Goal: Complete application form

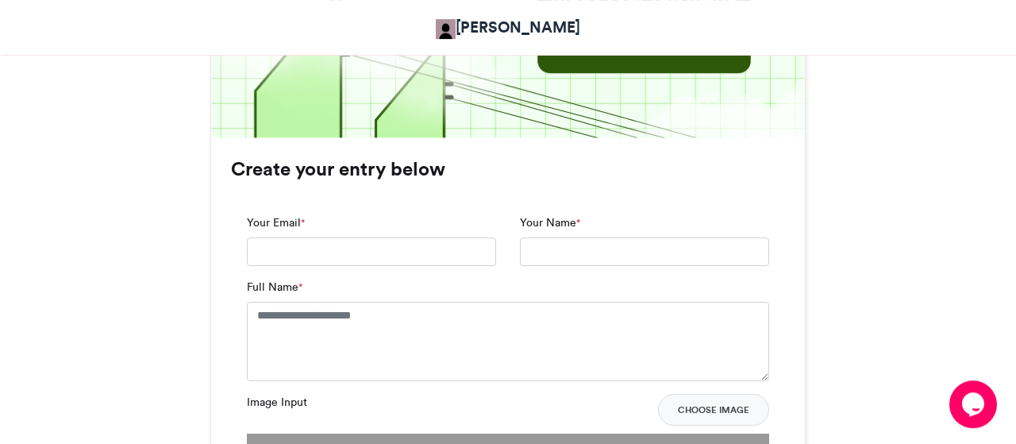
scroll to position [955, 0]
click at [330, 249] on input "Your Email *" at bounding box center [371, 251] width 249 height 29
type input "**********"
click at [561, 259] on input "Your Name *" at bounding box center [644, 251] width 249 height 29
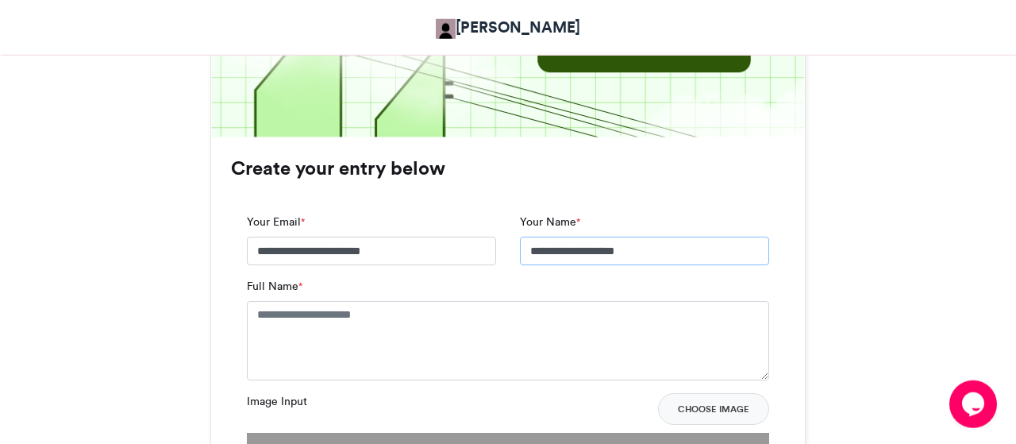
type input "**********"
click at [393, 329] on textarea "Full Name *" at bounding box center [508, 340] width 522 height 79
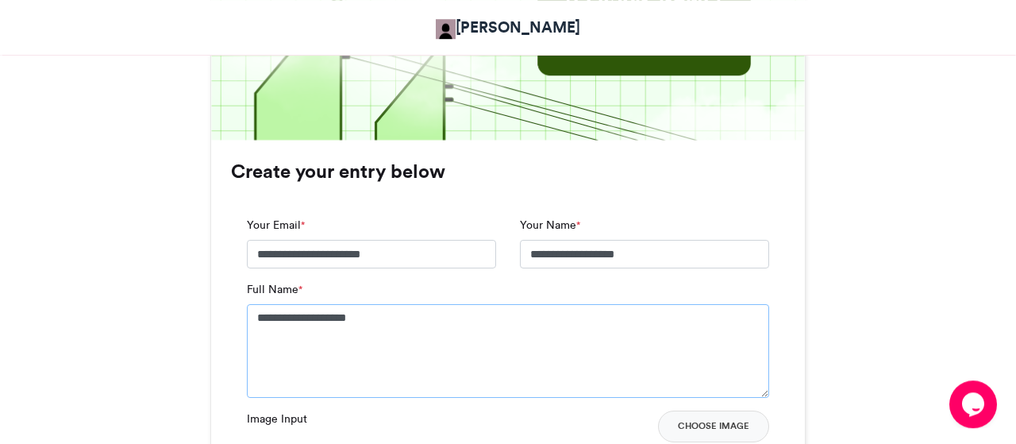
scroll to position [951, 0]
type textarea "**********"
click at [571, 252] on input "**********" at bounding box center [644, 255] width 249 height 29
type input "**********"
click at [648, 219] on div "**********" at bounding box center [644, 244] width 249 height 52
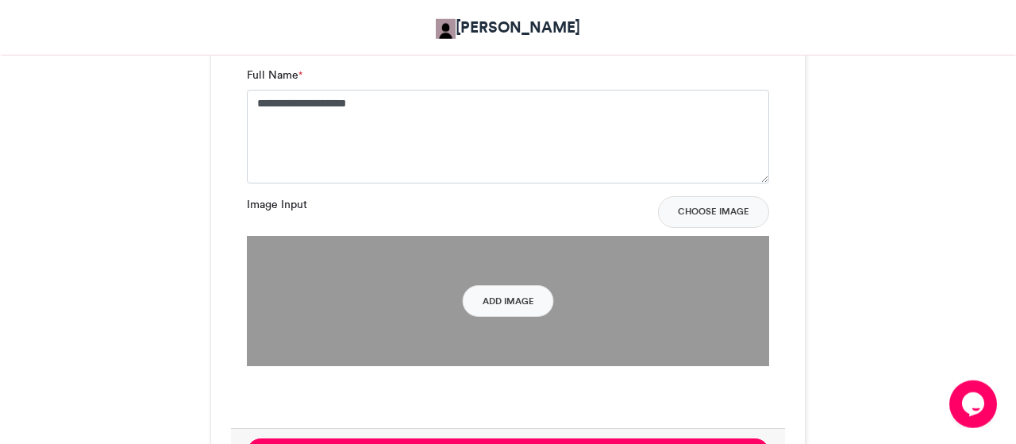
scroll to position [1175, 0]
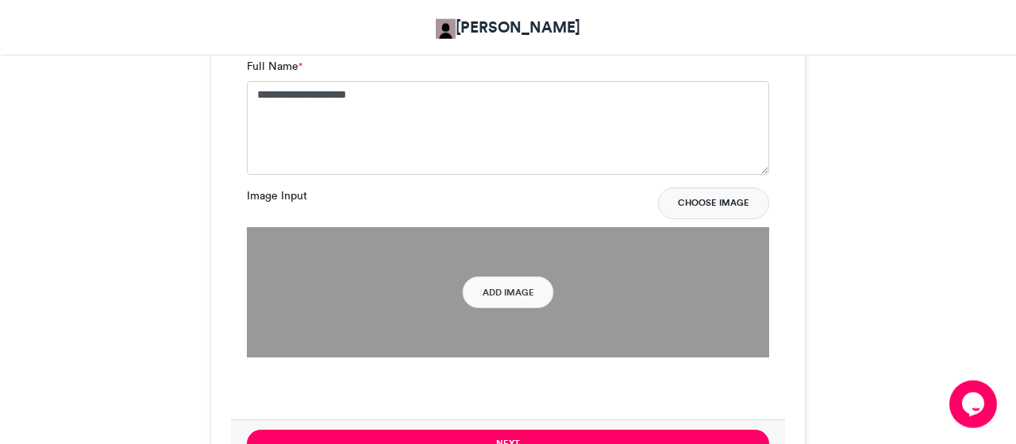
click at [695, 201] on button "Choose Image" at bounding box center [713, 203] width 111 height 32
click at [518, 300] on button "Add Image" at bounding box center [508, 292] width 91 height 32
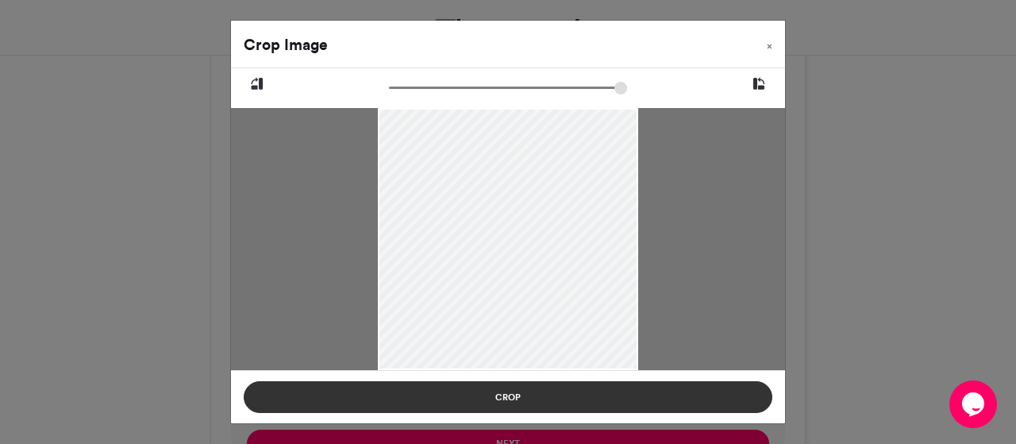
click at [487, 398] on button "Crop" at bounding box center [508, 397] width 529 height 32
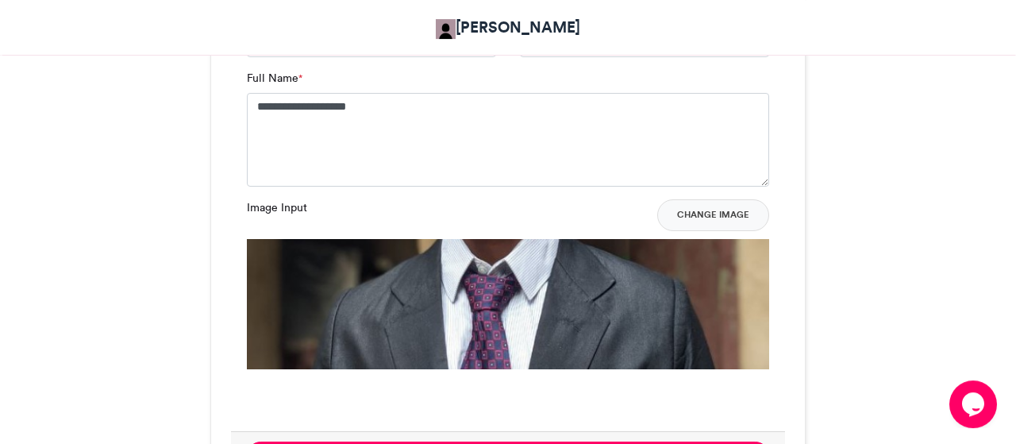
scroll to position [1184, 0]
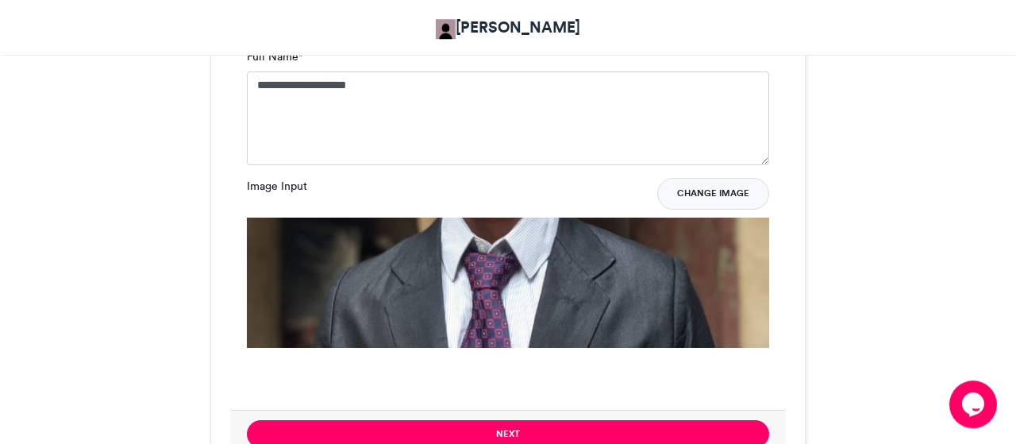
click at [730, 191] on button "Change Image" at bounding box center [713, 194] width 112 height 32
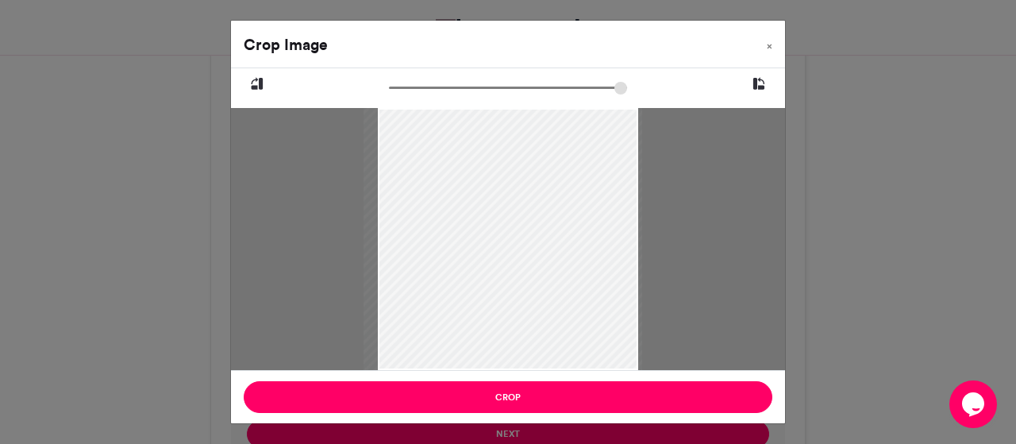
drag, startPoint x: 537, startPoint y: 196, endPoint x: 523, endPoint y: 287, distance: 91.6
click at [523, 287] on div at bounding box center [503, 258] width 279 height 304
type input "******"
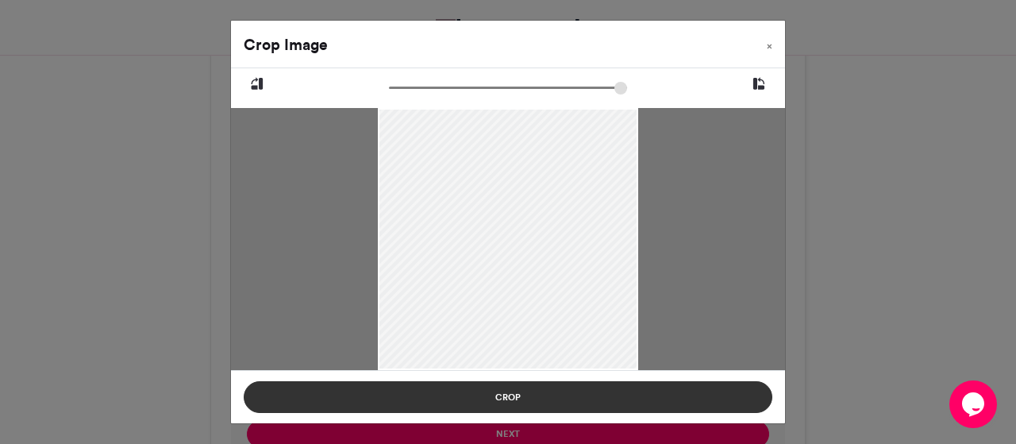
click at [527, 395] on button "Crop" at bounding box center [508, 397] width 529 height 32
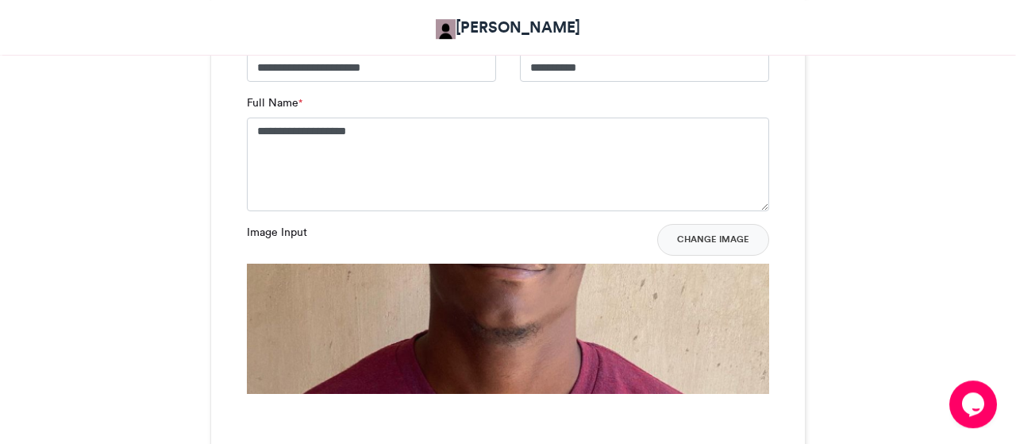
scroll to position [1139, 0]
click at [725, 234] on button "Change Image" at bounding box center [713, 239] width 112 height 32
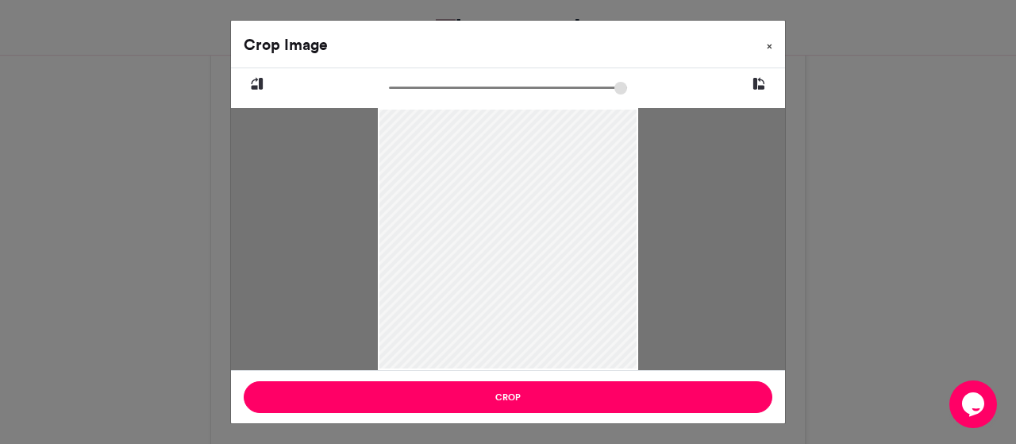
click at [771, 47] on span "×" at bounding box center [770, 46] width 6 height 10
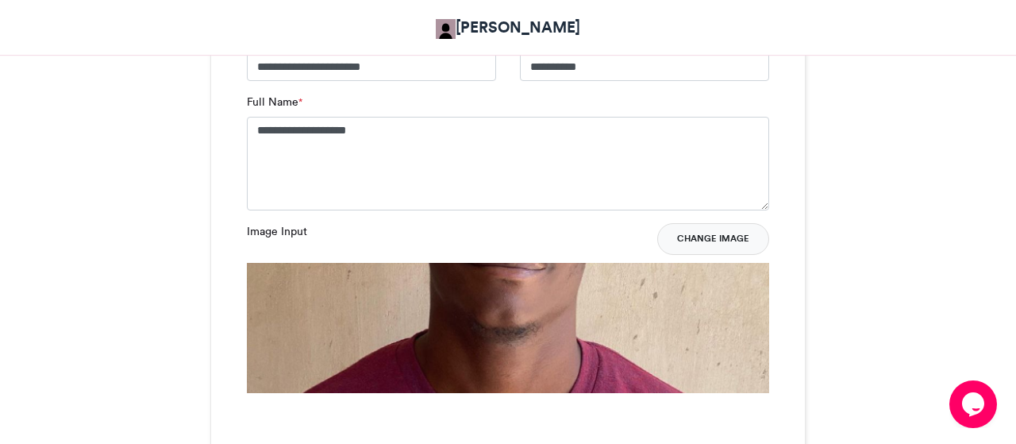
click at [701, 237] on button "Change Image" at bounding box center [713, 239] width 112 height 32
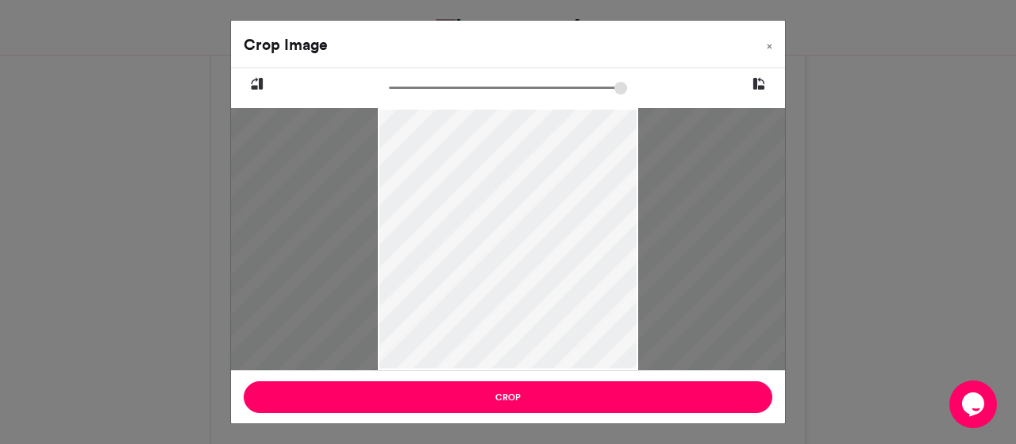
click at [530, 206] on div at bounding box center [508, 240] width 569 height 622
drag, startPoint x: 530, startPoint y: 206, endPoint x: 495, endPoint y: 433, distance: 229.8
click at [495, 433] on div "Crop Image × Crop" at bounding box center [508, 222] width 1016 height 444
type input "******"
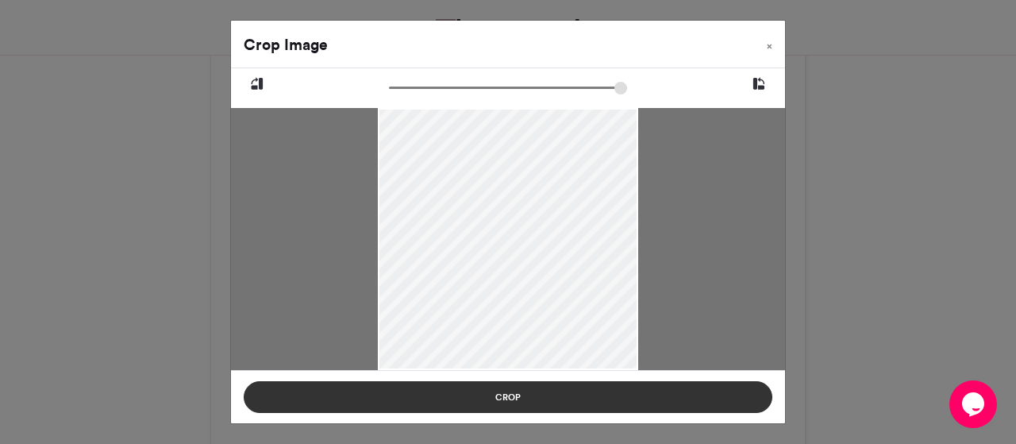
click at [493, 402] on button "Crop" at bounding box center [508, 397] width 529 height 32
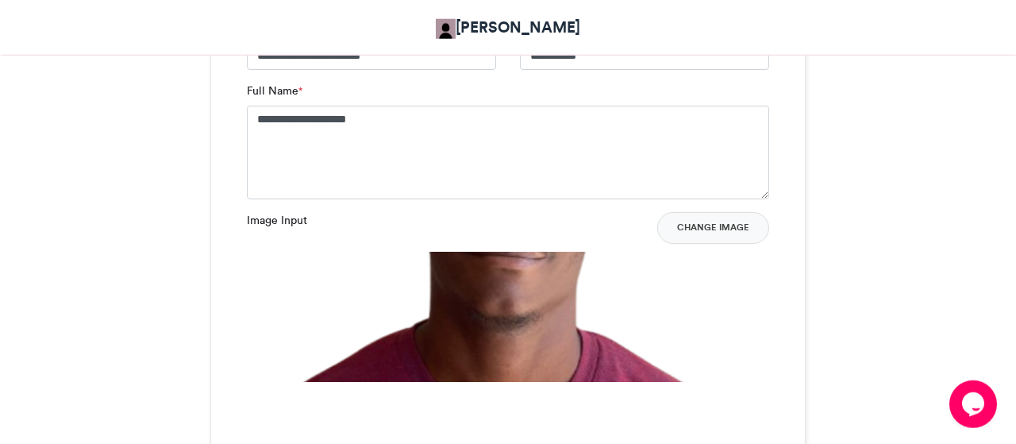
scroll to position [1156, 0]
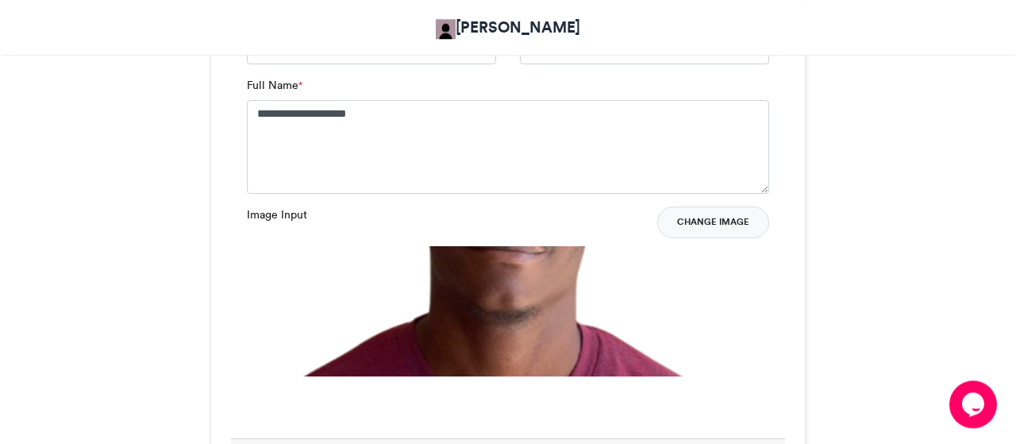
click at [697, 221] on button "Change Image" at bounding box center [713, 222] width 112 height 32
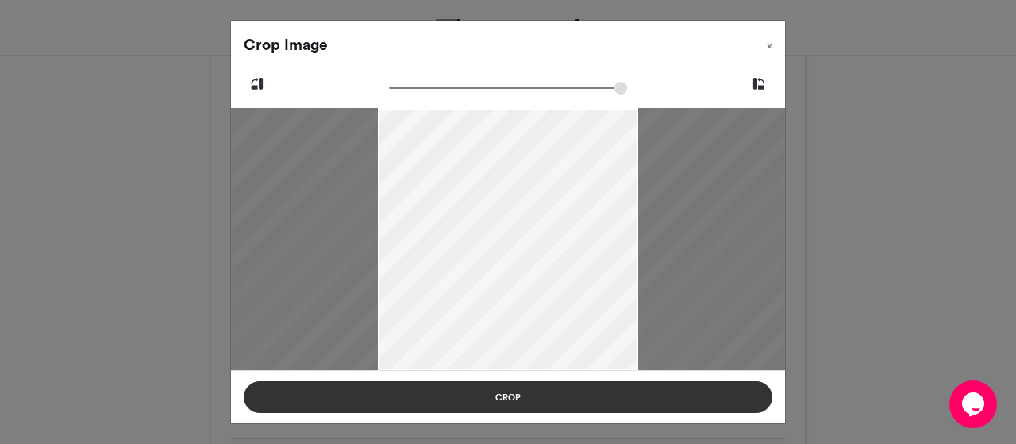
drag, startPoint x: 530, startPoint y: 291, endPoint x: 525, endPoint y: 409, distance: 118.4
click at [525, 409] on div "Crop Image × Crop" at bounding box center [508, 222] width 556 height 404
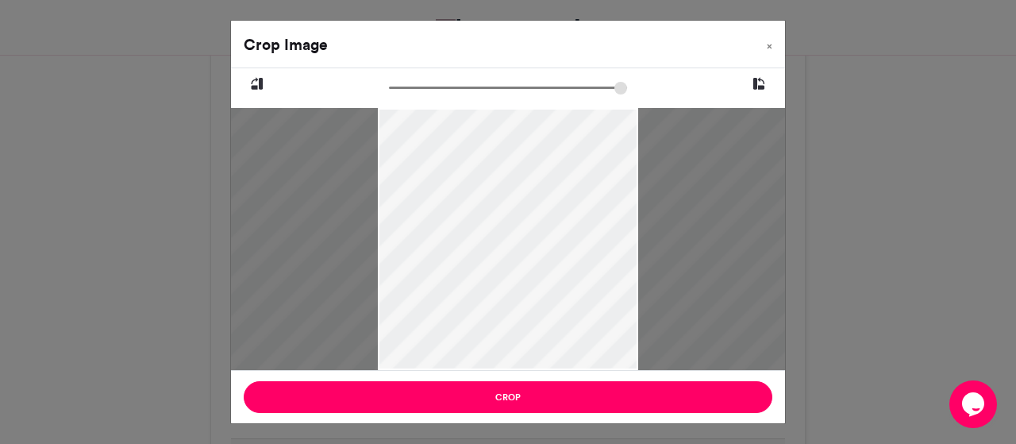
drag, startPoint x: 517, startPoint y: 242, endPoint x: 520, endPoint y: 332, distance: 89.8
click at [520, 332] on div at bounding box center [505, 419] width 569 height 622
type input "******"
drag, startPoint x: 529, startPoint y: 250, endPoint x: 522, endPoint y: 299, distance: 49.7
click at [522, 300] on div at bounding box center [508, 250] width 261 height 285
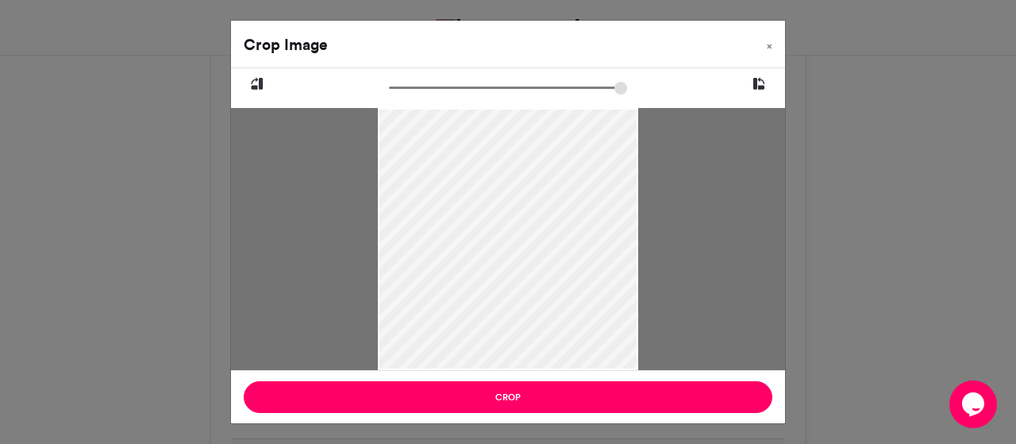
drag, startPoint x: 513, startPoint y: 263, endPoint x: 512, endPoint y: 286, distance: 23.0
click at [512, 286] on div at bounding box center [508, 250] width 261 height 285
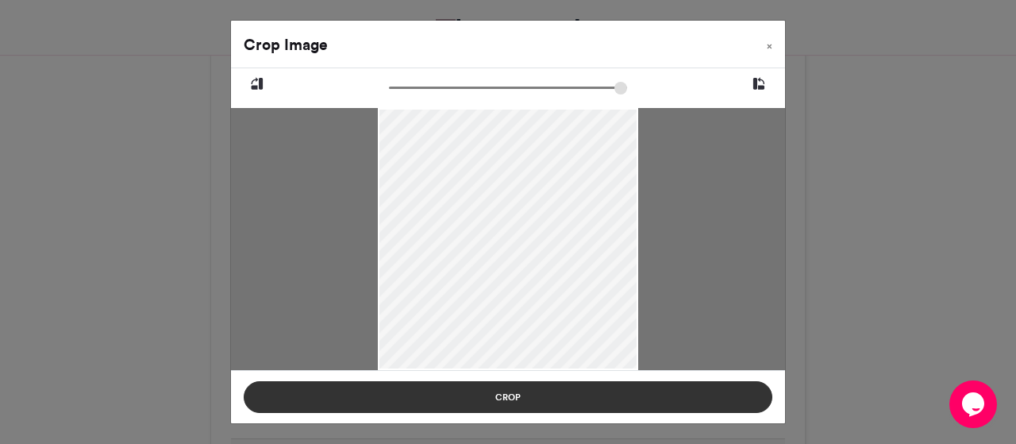
click at [476, 399] on button "Crop" at bounding box center [508, 397] width 529 height 32
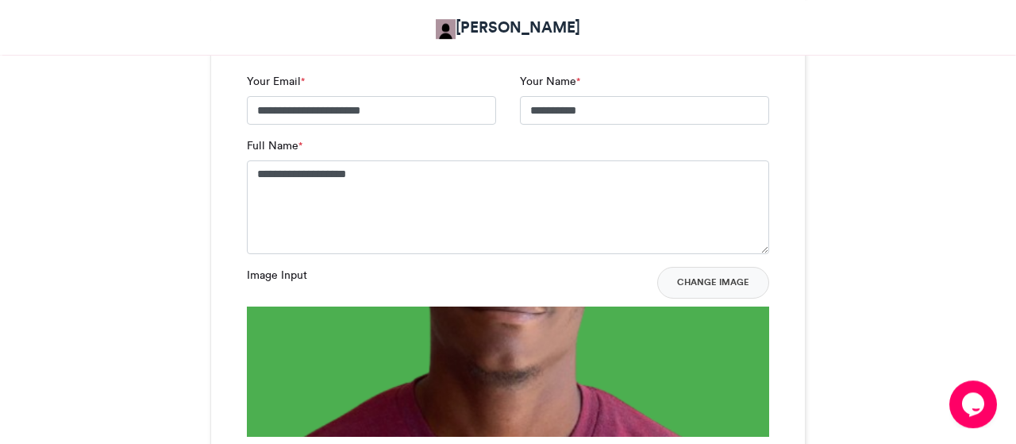
scroll to position [1089, 0]
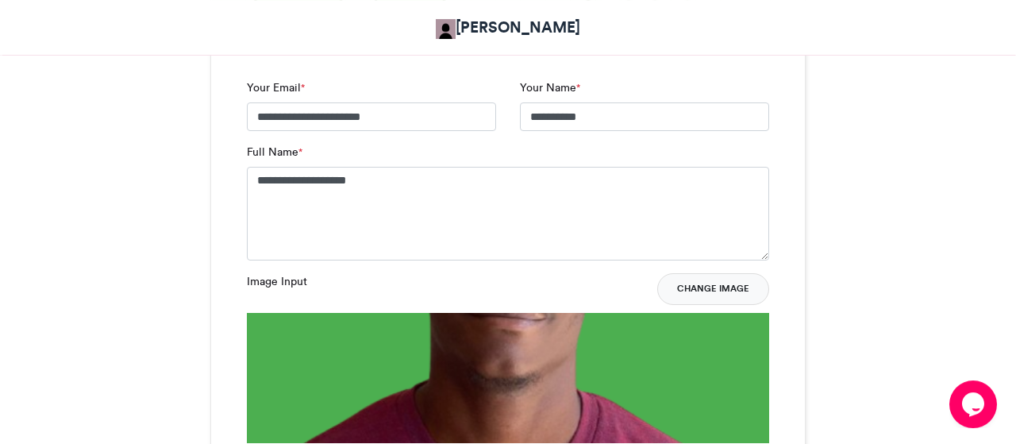
click at [685, 281] on button "Change Image" at bounding box center [713, 289] width 112 height 32
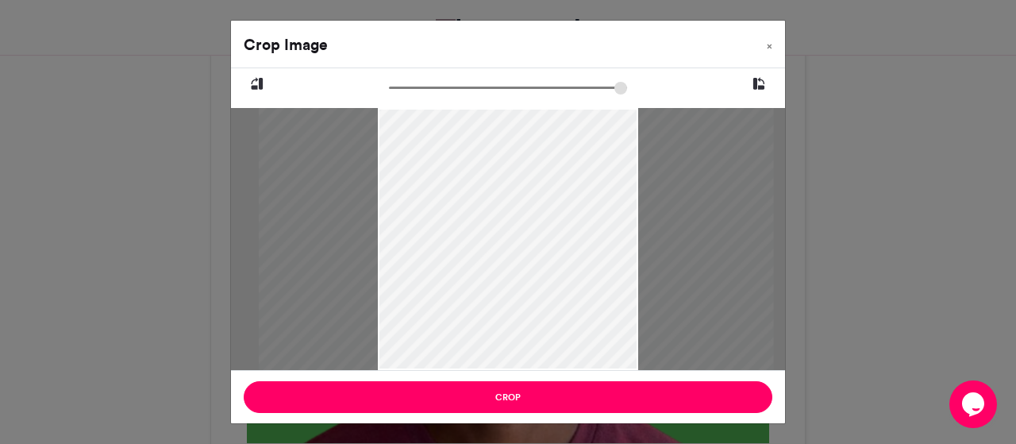
drag, startPoint x: 530, startPoint y: 179, endPoint x: 537, endPoint y: 247, distance: 68.7
click at [537, 247] on div at bounding box center [516, 308] width 514 height 561
drag, startPoint x: 549, startPoint y: 170, endPoint x: 527, endPoint y: 323, distance: 154.7
click at [527, 323] on div at bounding box center [494, 387] width 514 height 561
type input "******"
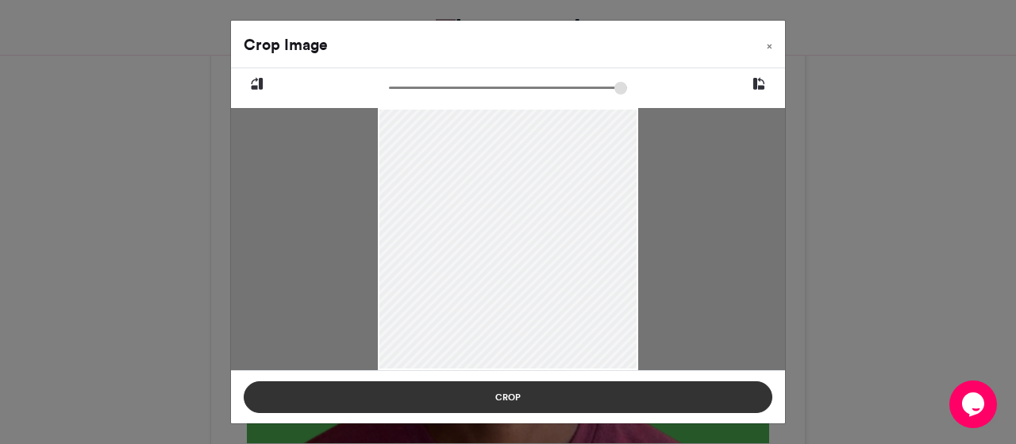
click at [452, 400] on button "Crop" at bounding box center [508, 397] width 529 height 32
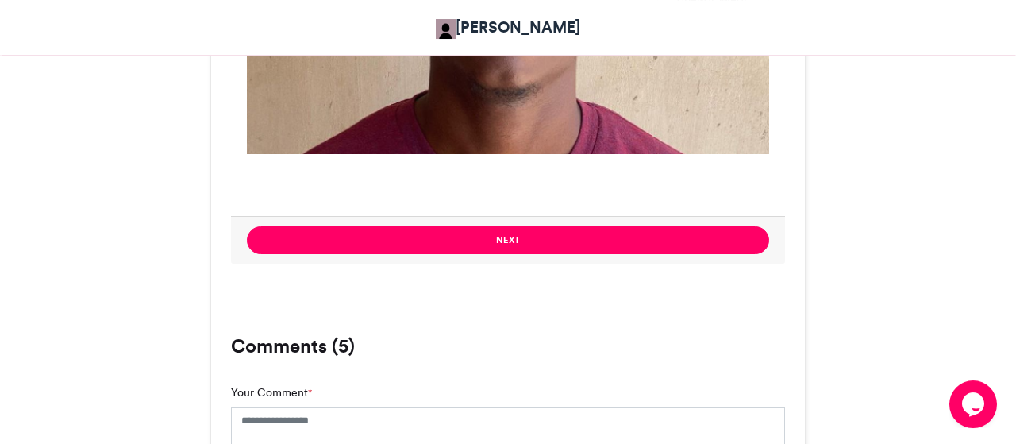
scroll to position [1379, 0]
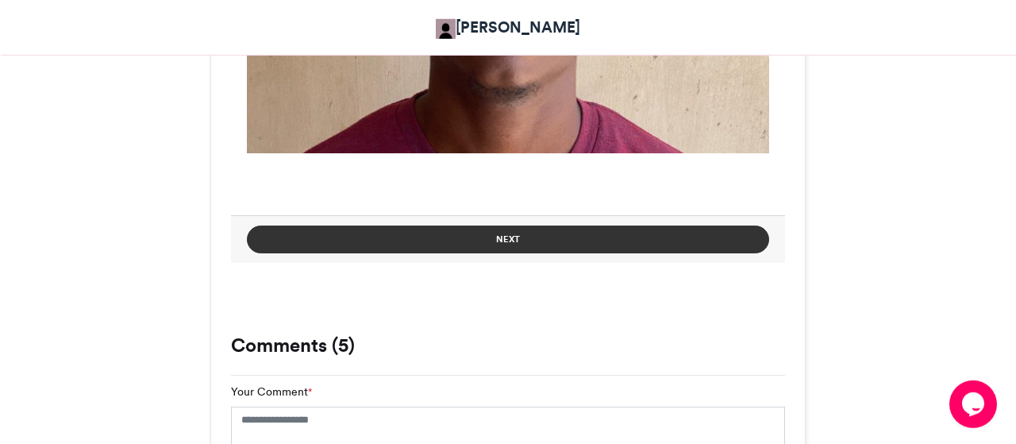
click at [520, 237] on button "Next" at bounding box center [508, 239] width 522 height 28
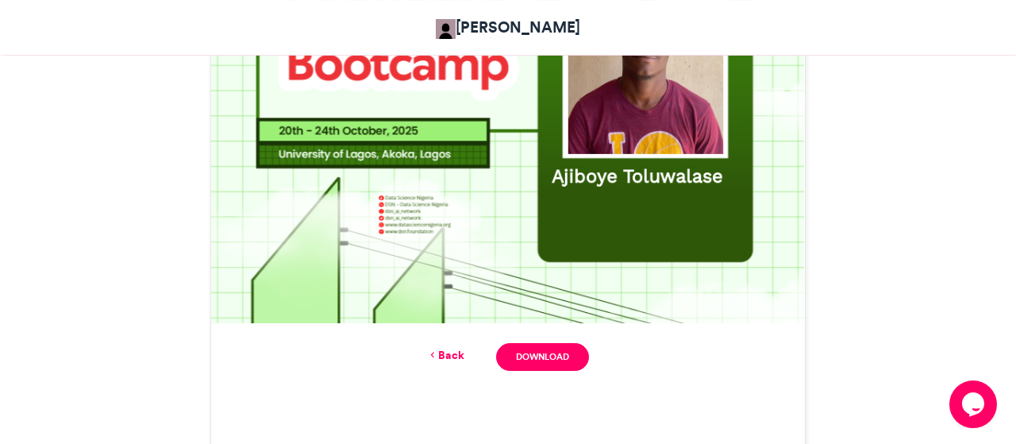
scroll to position [775, 0]
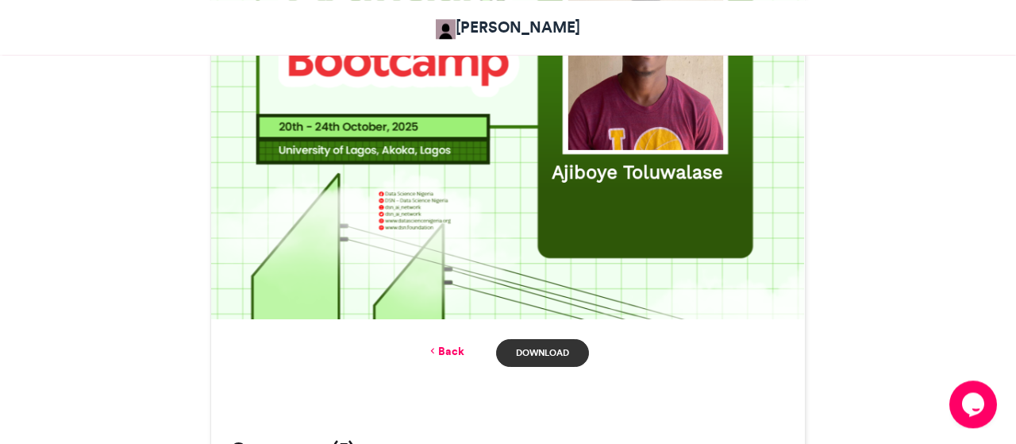
click at [538, 354] on link "Download" at bounding box center [542, 353] width 93 height 28
click at [637, 15] on div "[PERSON_NAME]" at bounding box center [507, 27] width 881 height 39
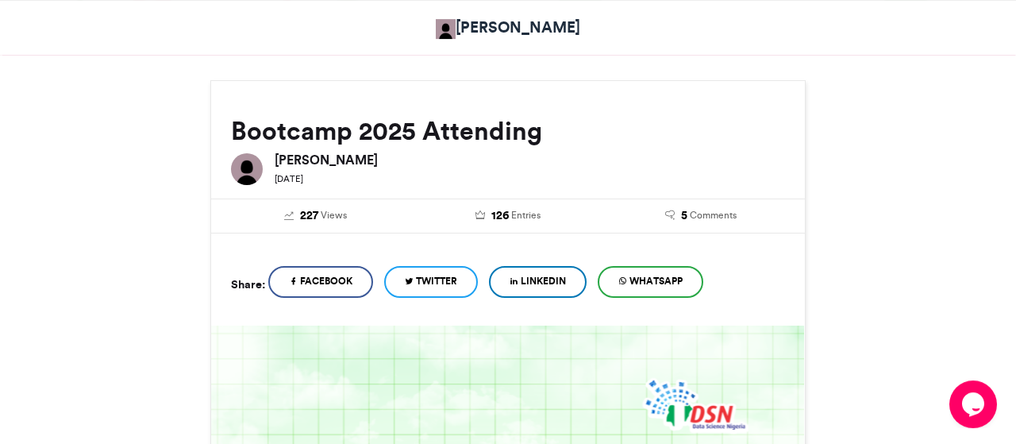
scroll to position [132, 0]
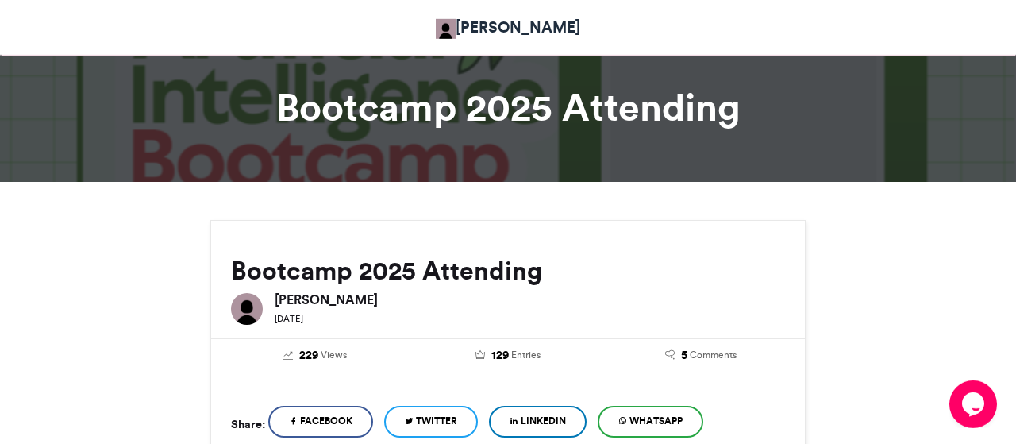
scroll to position [33, 0]
